Goal: Information Seeking & Learning: Learn about a topic

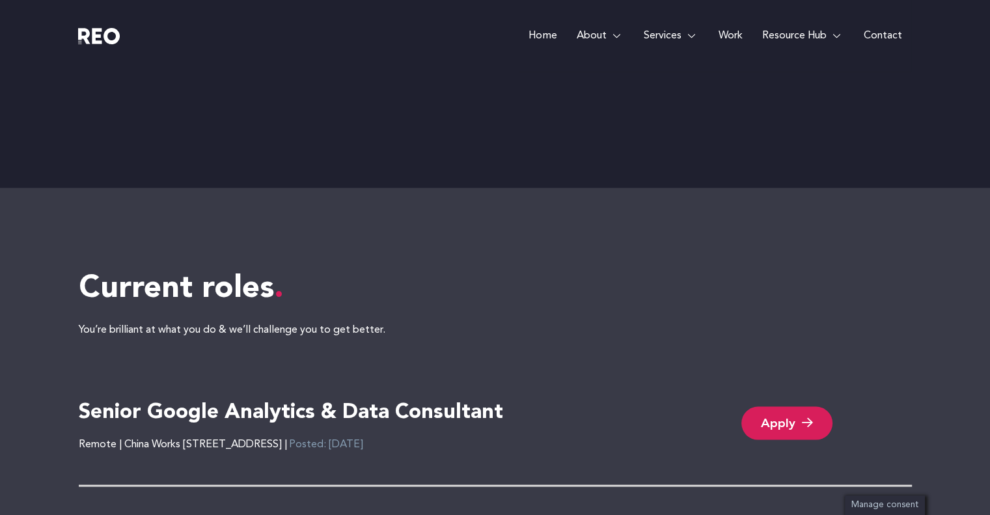
scroll to position [2538, 0]
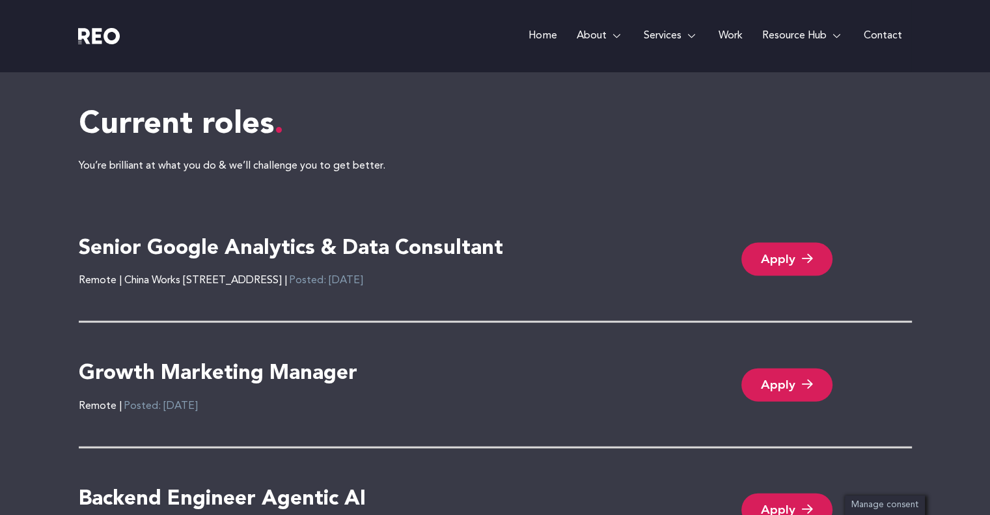
scroll to position [2798, 0]
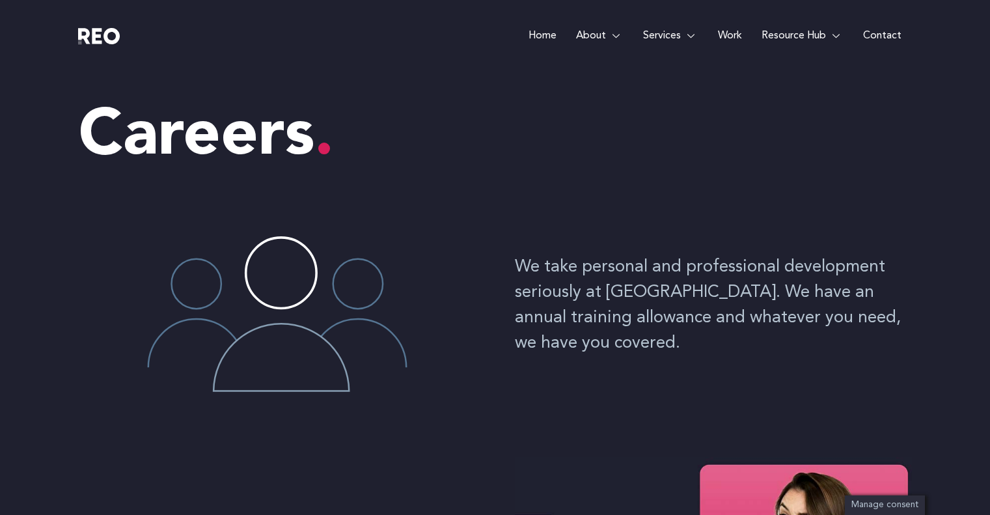
scroll to position [2798, 0]
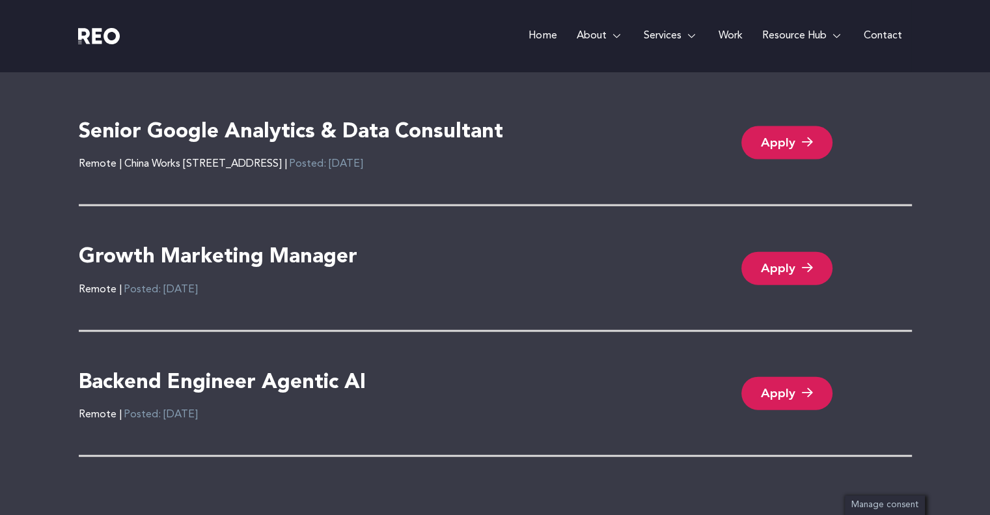
scroll to position [2928, 0]
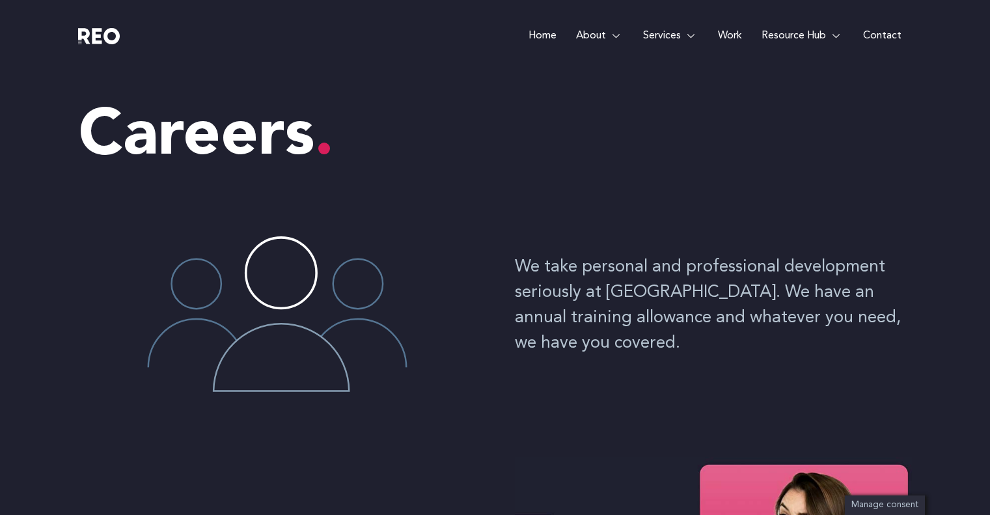
scroll to position [2928, 0]
